Goal: Transaction & Acquisition: Purchase product/service

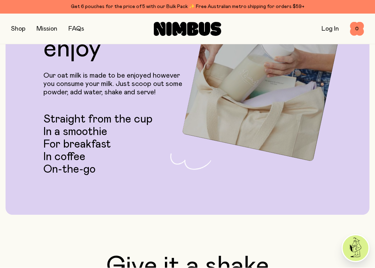
scroll to position [1752, 0]
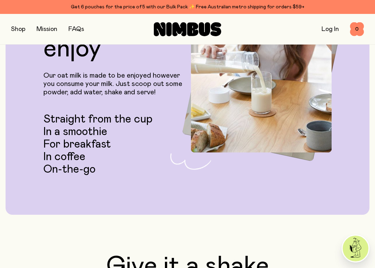
click at [75, 89] on p "Our oat milk is made to be enjoyed however you consume your milk. Just scoop ou…" at bounding box center [113, 83] width 141 height 25
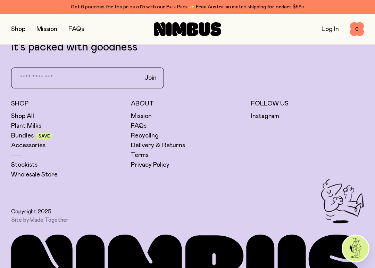
scroll to position [2329, 0]
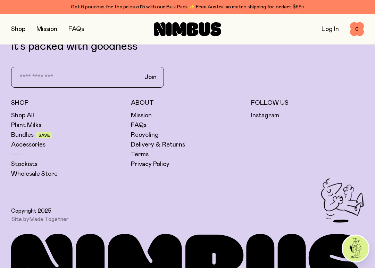
click at [18, 113] on link "Shop All" at bounding box center [22, 115] width 23 height 8
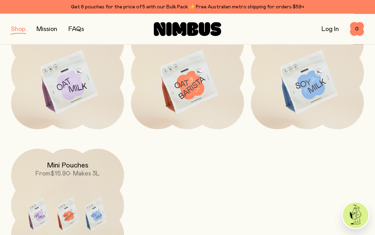
scroll to position [111, 0]
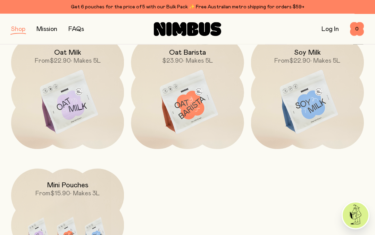
click at [190, 93] on img at bounding box center [187, 102] width 113 height 133
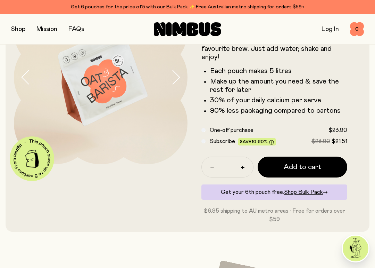
scroll to position [73, 0]
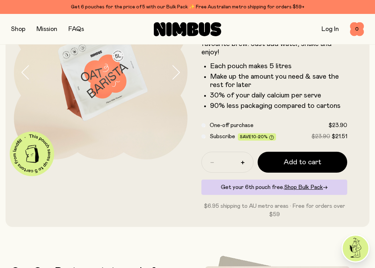
click at [208, 137] on div "Subscribe Save 10-20% $23.90 $21.51" at bounding box center [275, 136] width 146 height 8
click at [204, 133] on div "Subscribe Save 10-20% $23.90 $21.51" at bounding box center [275, 136] width 146 height 8
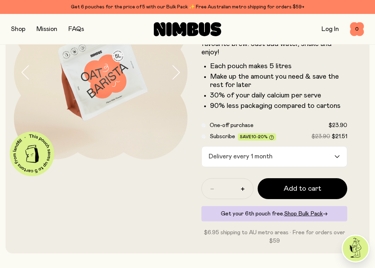
click at [333, 153] on input "Search for option" at bounding box center [304, 156] width 59 height 20
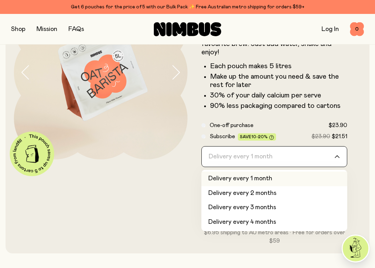
click at [345, 96] on li "30% of your daily calcium per serve" at bounding box center [278, 95] width 137 height 8
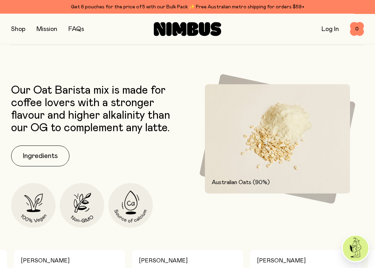
scroll to position [281, 0]
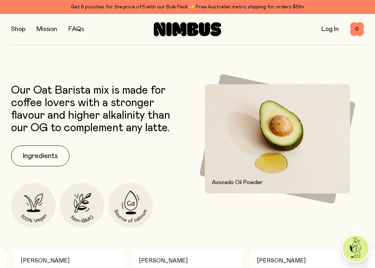
click at [38, 154] on button "Ingredients" at bounding box center [40, 155] width 58 height 21
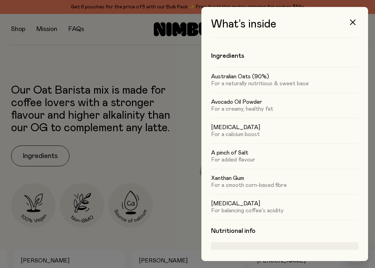
click at [352, 23] on icon "button" at bounding box center [353, 22] width 6 height 6
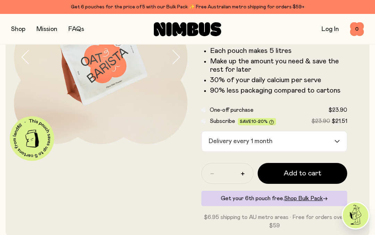
scroll to position [88, 0]
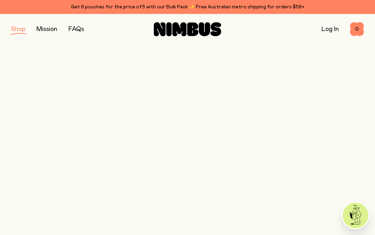
scroll to position [112, 0]
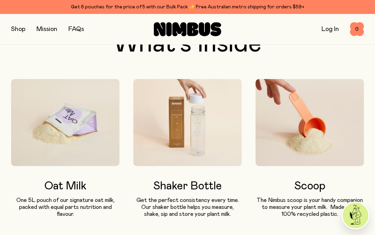
scroll to position [434, 0]
